Goal: Task Accomplishment & Management: Complete application form

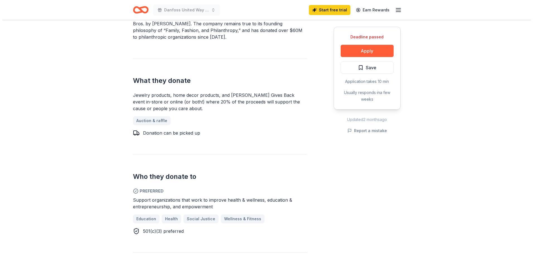
scroll to position [223, 0]
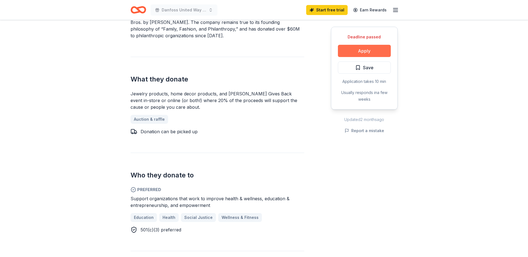
click at [369, 51] on button "Apply" at bounding box center [364, 51] width 53 height 12
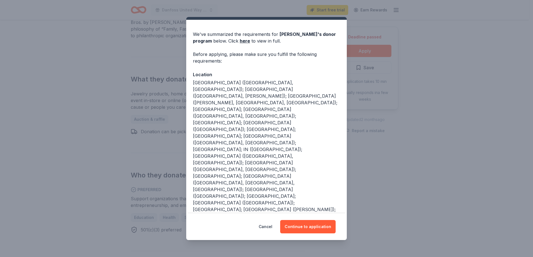
scroll to position [20, 0]
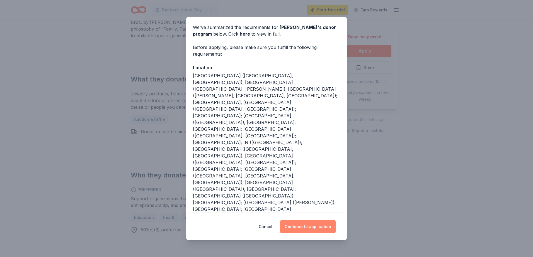
click at [315, 226] on button "Continue to application" at bounding box center [307, 226] width 55 height 13
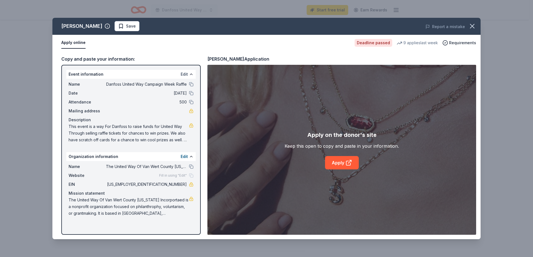
click at [187, 74] on button "Edit" at bounding box center [184, 74] width 7 height 7
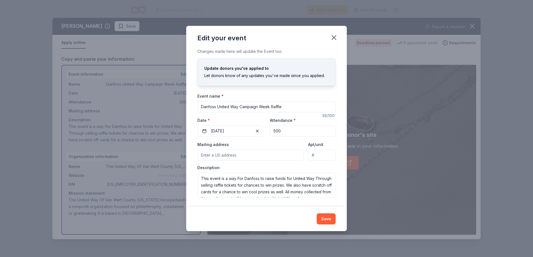
click at [242, 158] on input "Mailing address" at bounding box center [250, 155] width 106 height 11
paste input "[URL][DOMAIN_NAME]"
type input "[URL][DOMAIN_NAME]"
drag, startPoint x: 301, startPoint y: 155, endPoint x: 198, endPoint y: 154, distance: 103.4
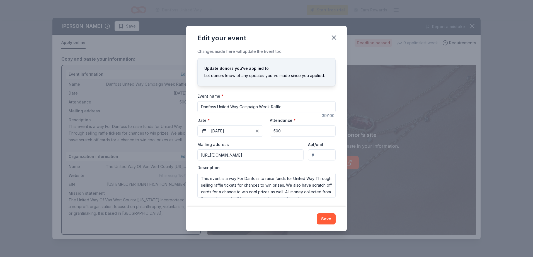
click at [197, 157] on div "Changes made here will update the Event too. Update donors you've applied to Le…" at bounding box center [266, 127] width 160 height 159
type input "[STREET_ADDRESS]"
click at [330, 219] on button "Save" at bounding box center [325, 219] width 19 height 11
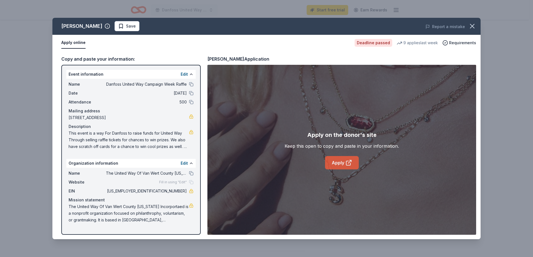
click at [339, 162] on link "Apply" at bounding box center [342, 162] width 34 height 13
click at [77, 42] on button "Apply online" at bounding box center [73, 43] width 24 height 12
drag, startPoint x: 65, startPoint y: 73, endPoint x: 75, endPoint y: 130, distance: 57.9
click at [69, 116] on div "Event information Edit Name Danfoss United Way Campaign Week Raffle Date [DATE]…" at bounding box center [130, 150] width 139 height 170
click at [192, 225] on div "Name The United Way Of Van Wert County [US_STATE] Incorportaed Website Fill in …" at bounding box center [130, 197] width 129 height 58
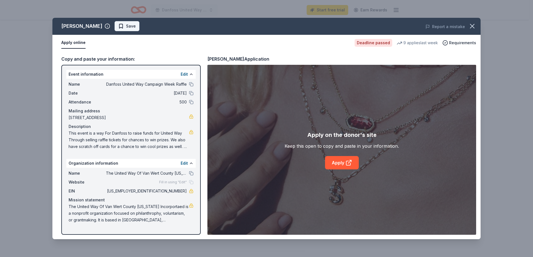
click at [126, 28] on span "Save" at bounding box center [131, 26] width 10 height 7
click at [341, 164] on link "Apply" at bounding box center [342, 162] width 34 height 13
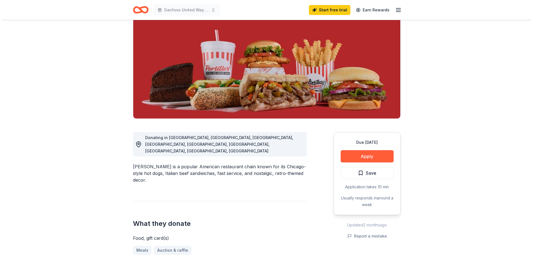
scroll to position [56, 0]
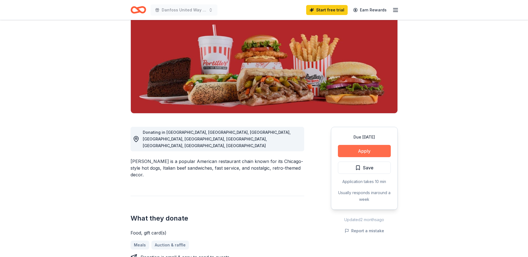
click at [362, 148] on button "Apply" at bounding box center [364, 151] width 53 height 12
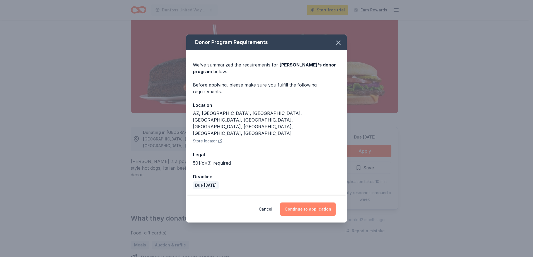
click at [311, 203] on button "Continue to application" at bounding box center [307, 209] width 55 height 13
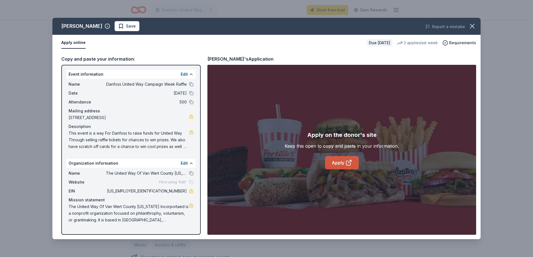
click at [340, 162] on link "Apply" at bounding box center [342, 162] width 34 height 13
